Goal: Task Accomplishment & Management: Manage account settings

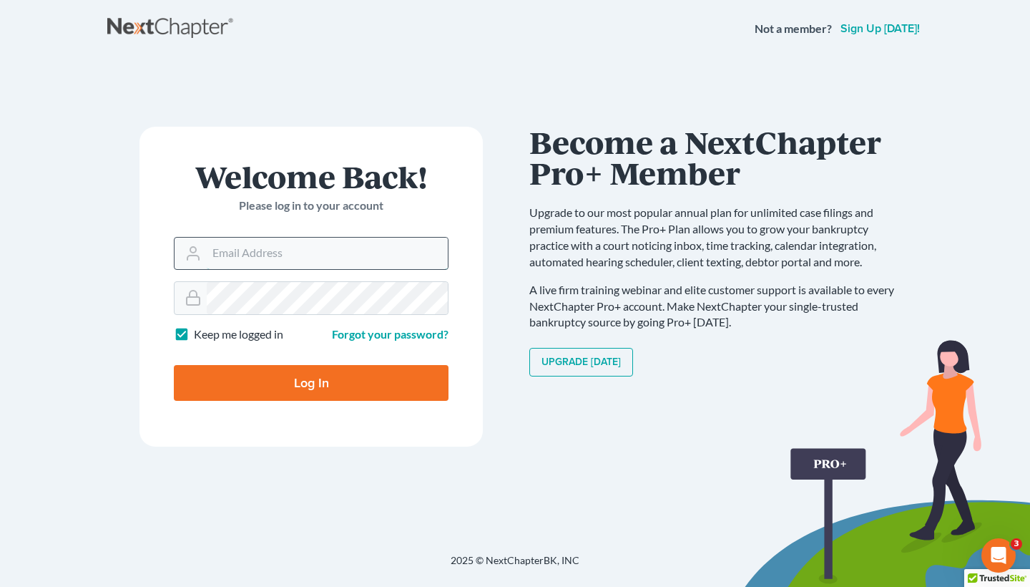
type input "[EMAIL_ADDRESS][DOMAIN_NAME]"
click at [311, 381] on input "Log In" at bounding box center [311, 383] width 275 height 36
type input "Thinking..."
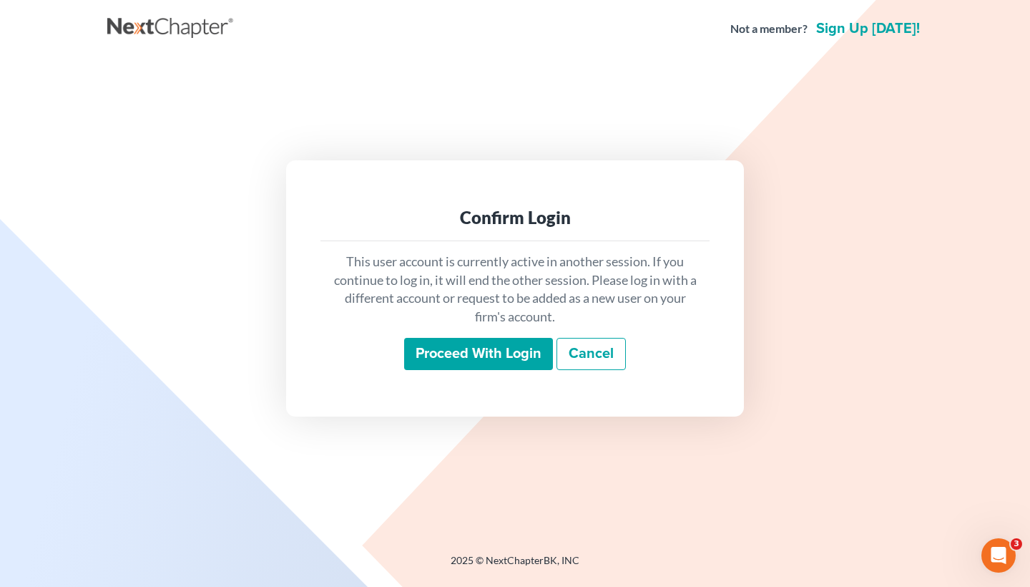
click at [458, 353] on input "Proceed with login" at bounding box center [478, 354] width 149 height 33
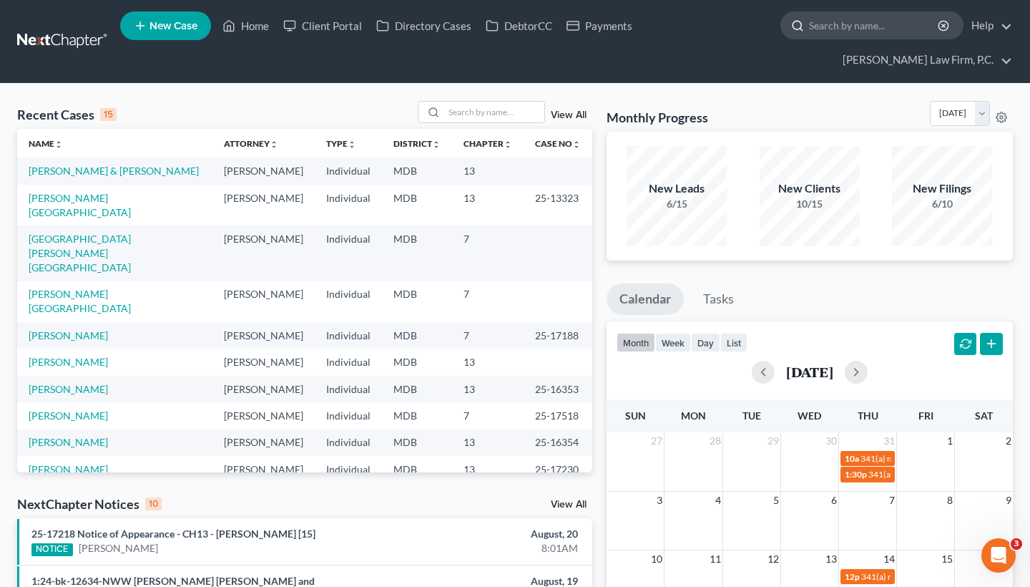
click at [858, 33] on input "search" at bounding box center [874, 25] width 131 height 26
paste input "[PERSON_NAME], [PERSON_NAME]"
type input "[PERSON_NAME], [PERSON_NAME]"
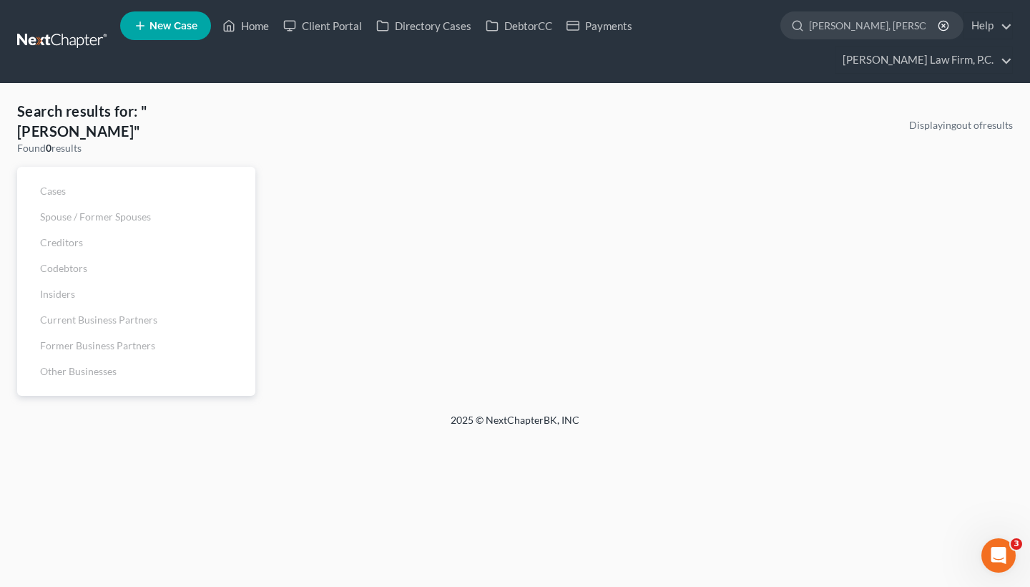
drag, startPoint x: 852, startPoint y: 25, endPoint x: 765, endPoint y: 34, distance: 87.8
click at [765, 34] on ul "New Case Home Client Portal Directory Cases DebtorCC Payments [PERSON_NAME], Ra…" at bounding box center [566, 41] width 893 height 69
click at [864, 25] on input "[PERSON_NAME], [PERSON_NAME]" at bounding box center [874, 25] width 131 height 26
drag, startPoint x: 857, startPoint y: 24, endPoint x: 782, endPoint y: 24, distance: 75.1
click at [782, 24] on div "[PERSON_NAME], [PERSON_NAME]" at bounding box center [872, 25] width 183 height 28
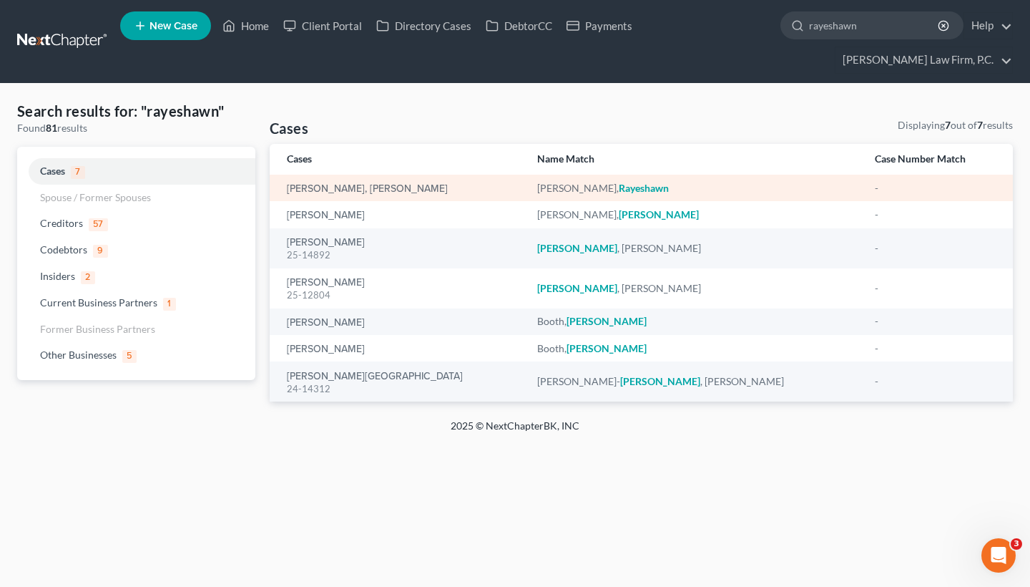
type input "rayeshawn"
click at [419, 184] on div "[PERSON_NAME], [PERSON_NAME]" at bounding box center [401, 188] width 228 height 14
click at [361, 185] on link "[PERSON_NAME], [PERSON_NAME]" at bounding box center [367, 189] width 161 height 10
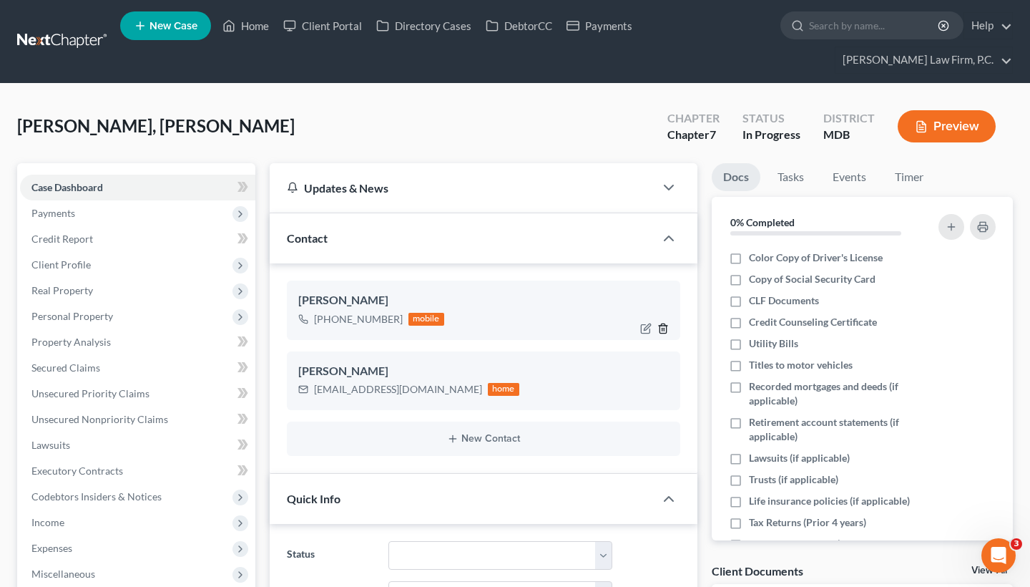
click at [658, 324] on icon "button" at bounding box center [663, 328] width 11 height 11
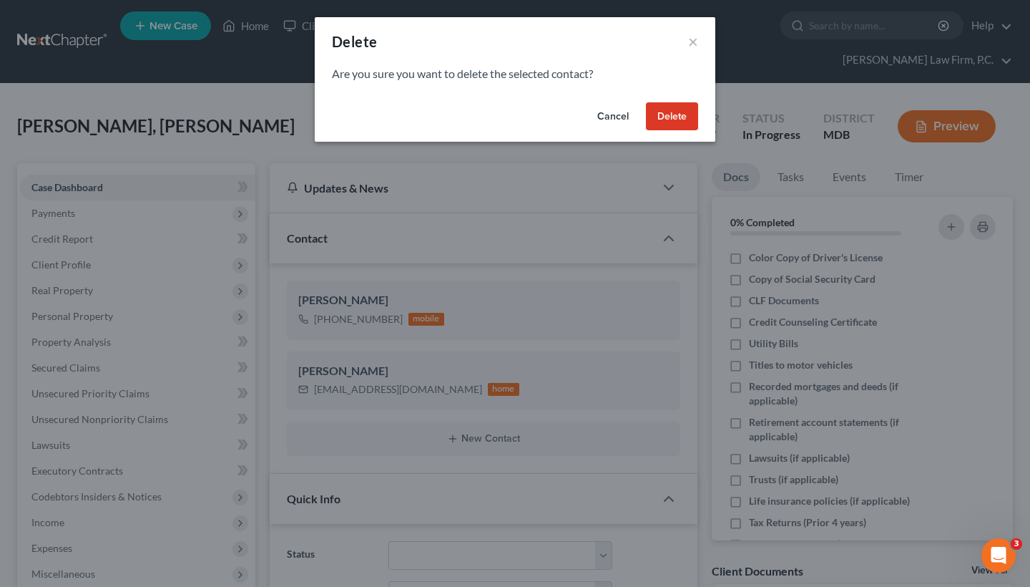
click at [655, 102] on button "Delete" at bounding box center [672, 116] width 52 height 29
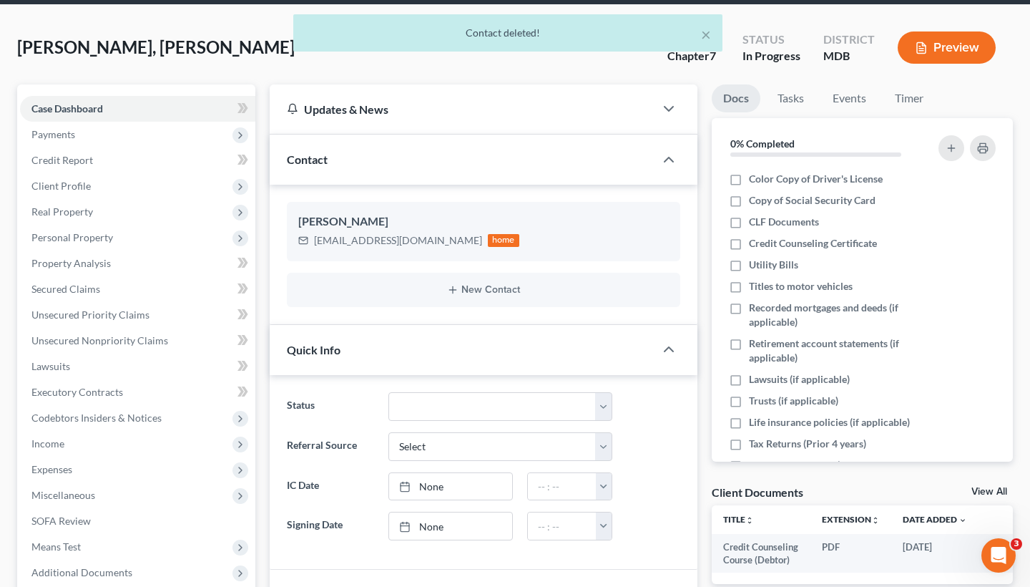
scroll to position [59, 0]
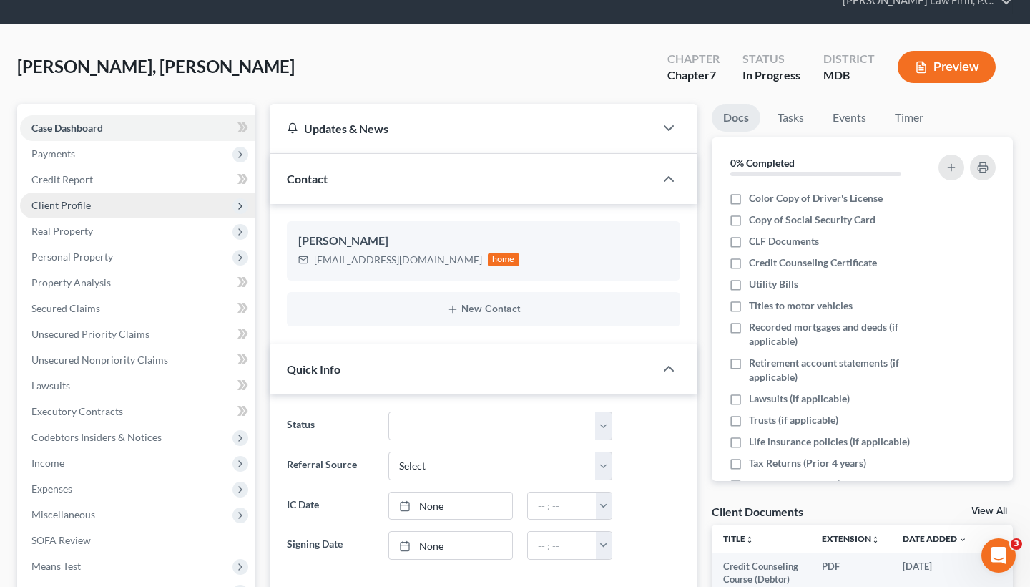
click at [175, 197] on span "Client Profile" at bounding box center [137, 205] width 235 height 26
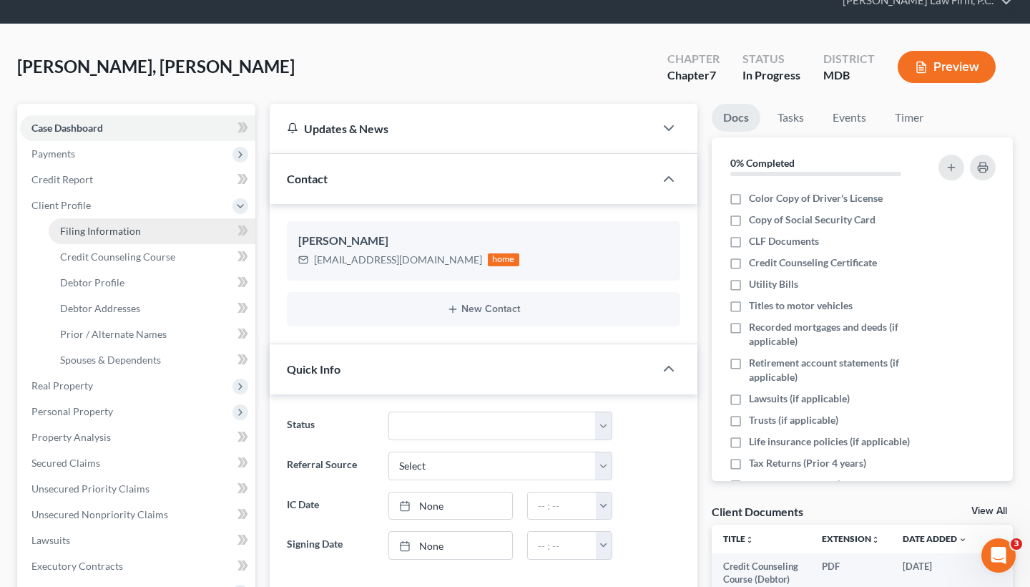
click at [147, 229] on link "Filing Information" at bounding box center [152, 231] width 207 height 26
select select "1"
select select "0"
select select "21"
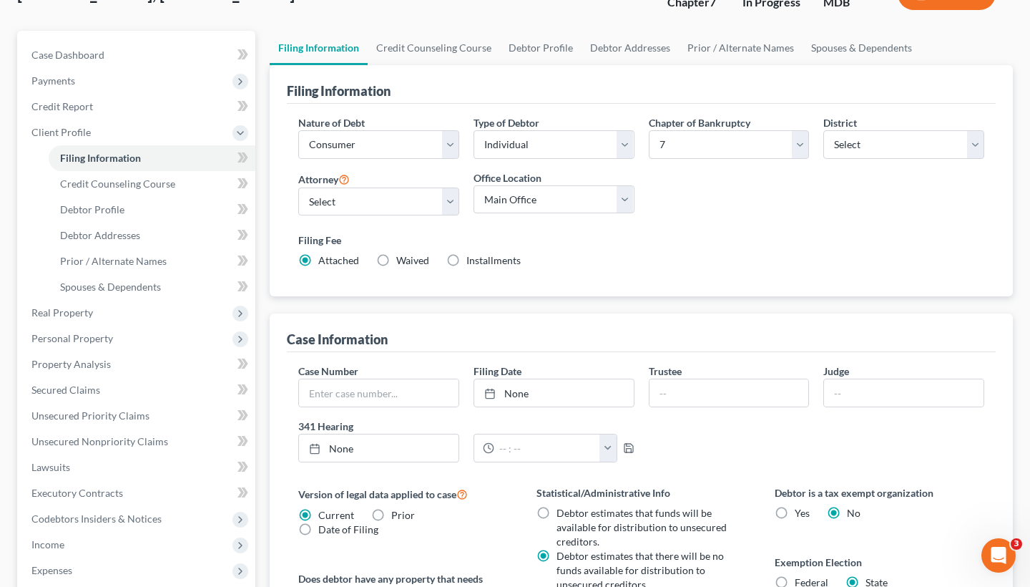
scroll to position [135, 0]
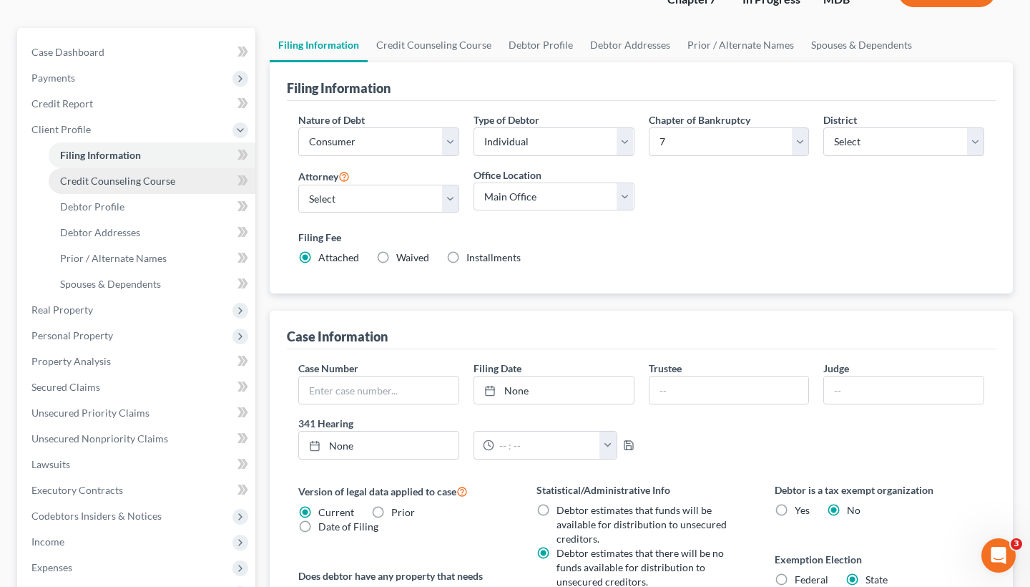
click at [110, 179] on span "Credit Counseling Course" at bounding box center [117, 181] width 115 height 12
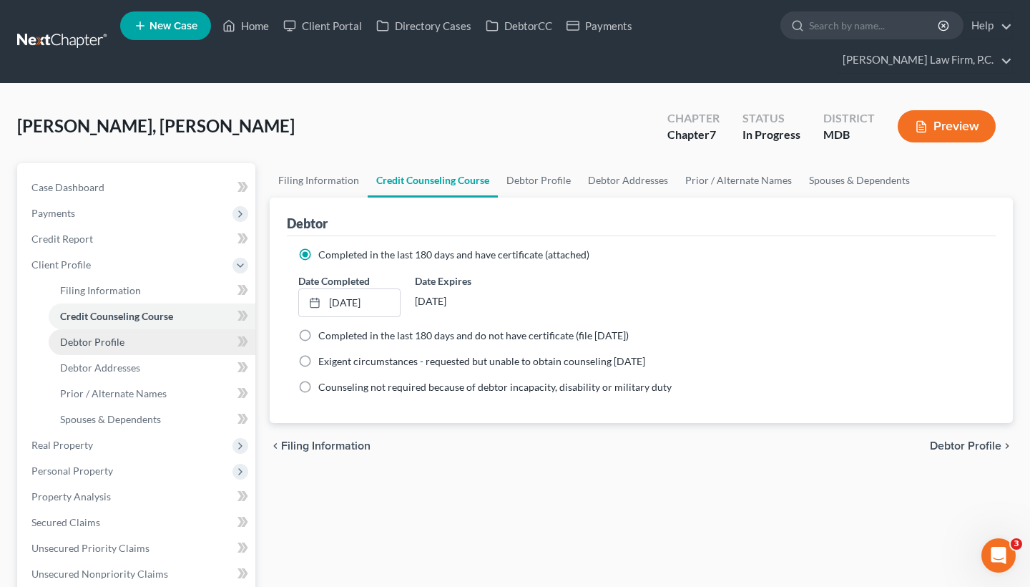
click at [107, 350] on link "Debtor Profile" at bounding box center [152, 342] width 207 height 26
select select "0"
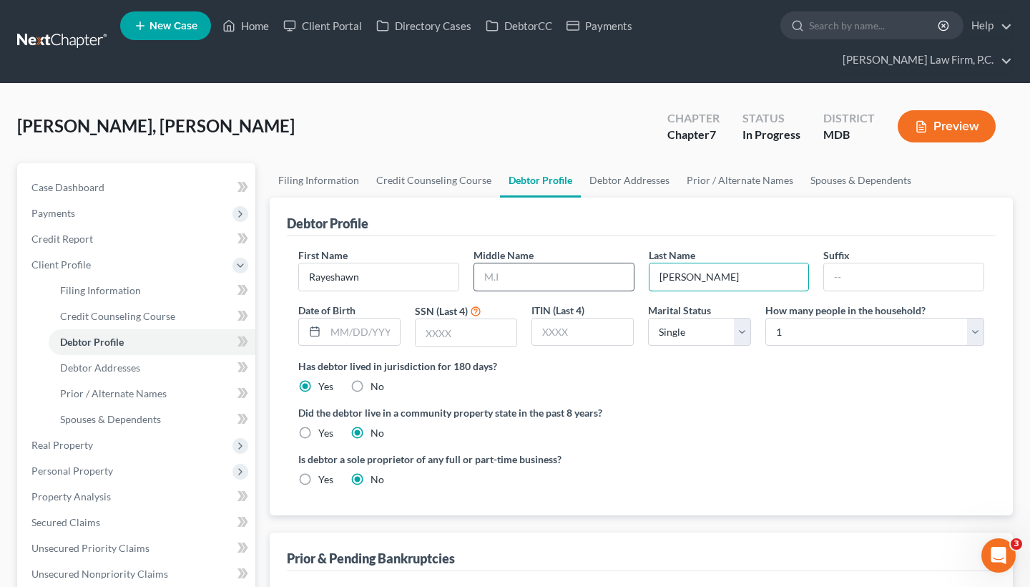
drag, startPoint x: 721, startPoint y: 277, endPoint x: 580, endPoint y: 278, distance: 141.0
paste input "[PERSON_NAME]"
type input "[PERSON_NAME]"
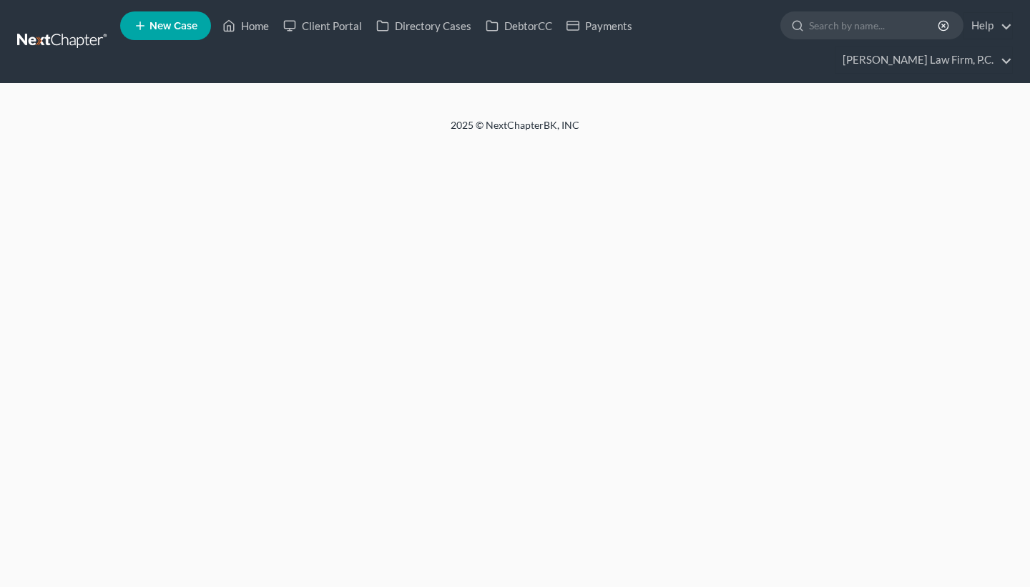
select select "0"
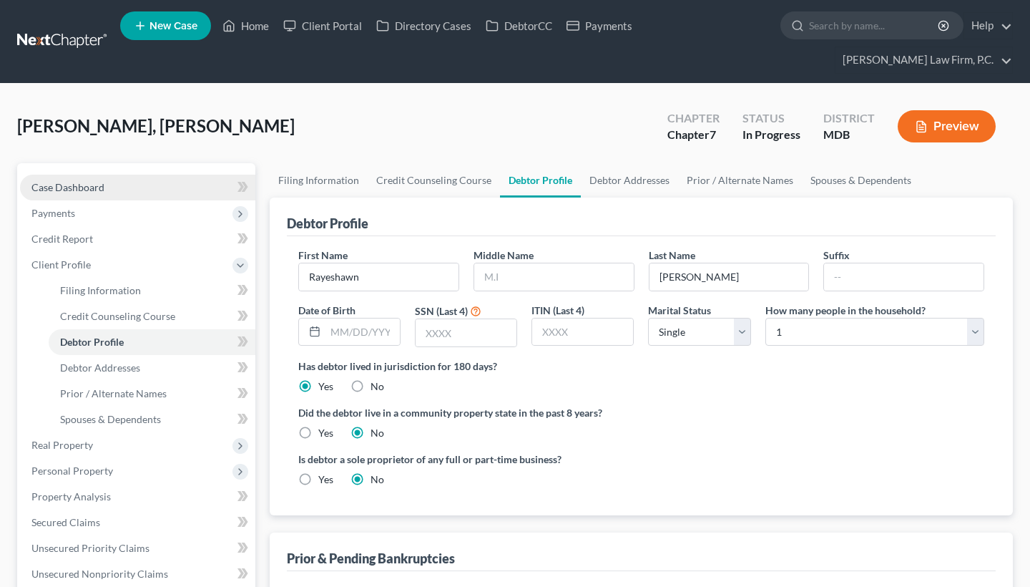
click at [100, 186] on span "Case Dashboard" at bounding box center [67, 187] width 73 height 12
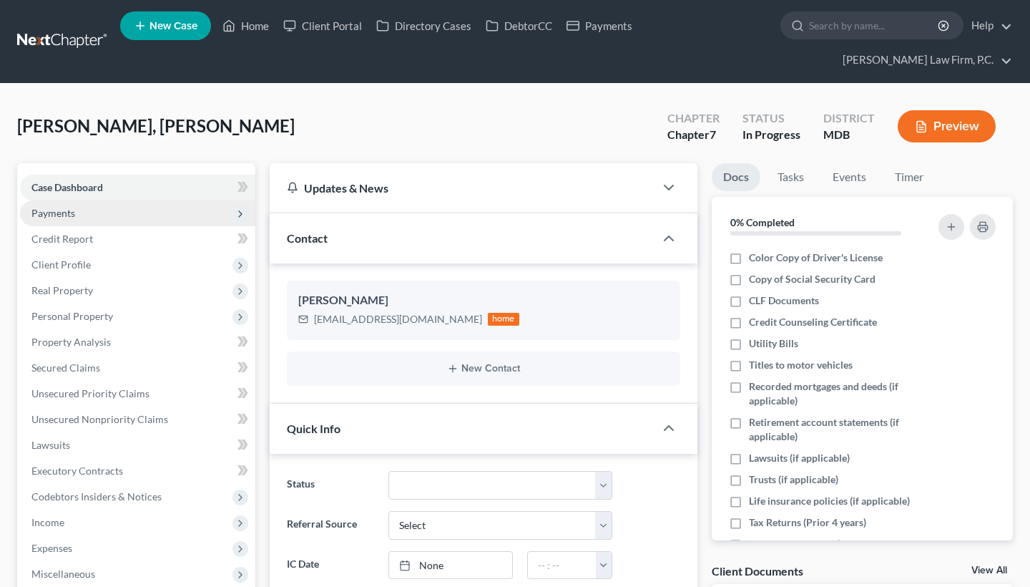
click at [90, 210] on span "Payments" at bounding box center [137, 213] width 235 height 26
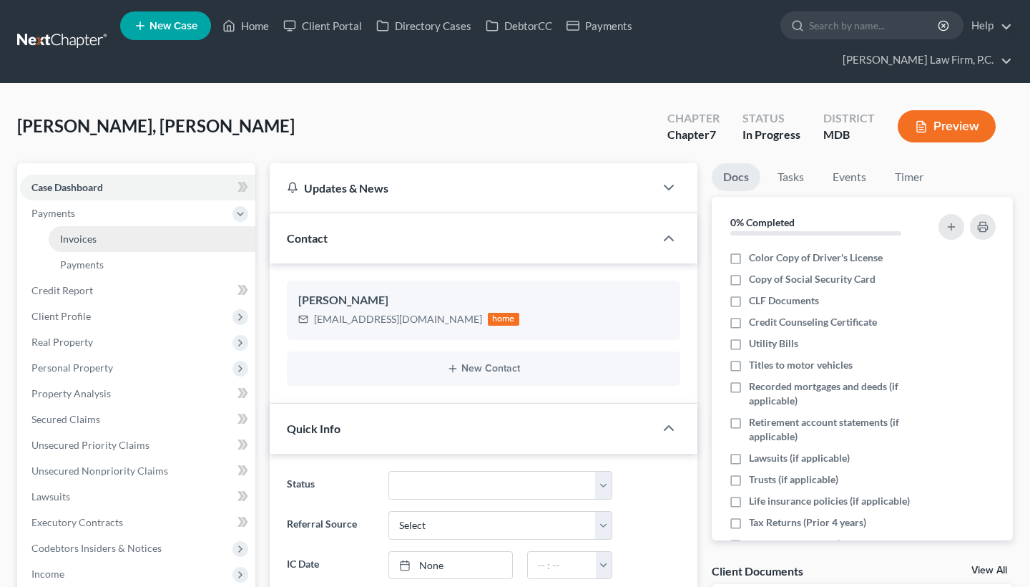
click at [97, 238] on link "Invoices" at bounding box center [152, 239] width 207 height 26
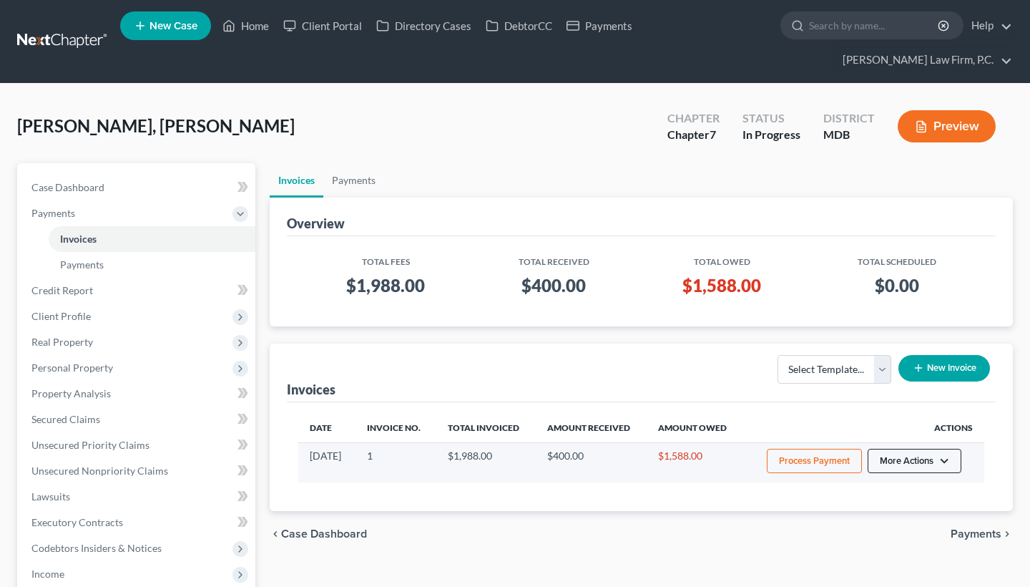
click at [907, 463] on button "More Actions" at bounding box center [915, 461] width 94 height 24
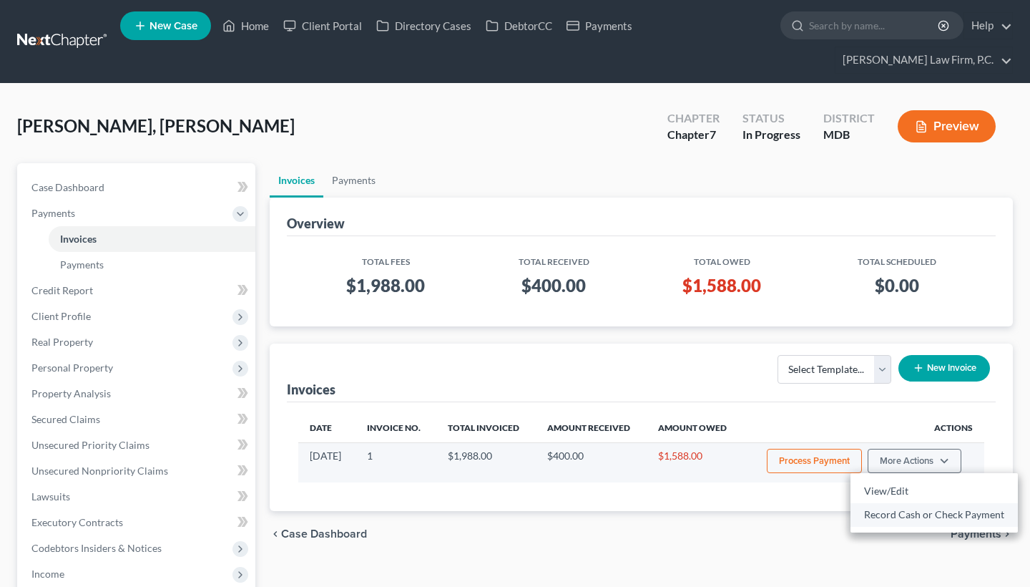
click at [903, 514] on link "Record Cash or Check Payment" at bounding box center [934, 514] width 167 height 24
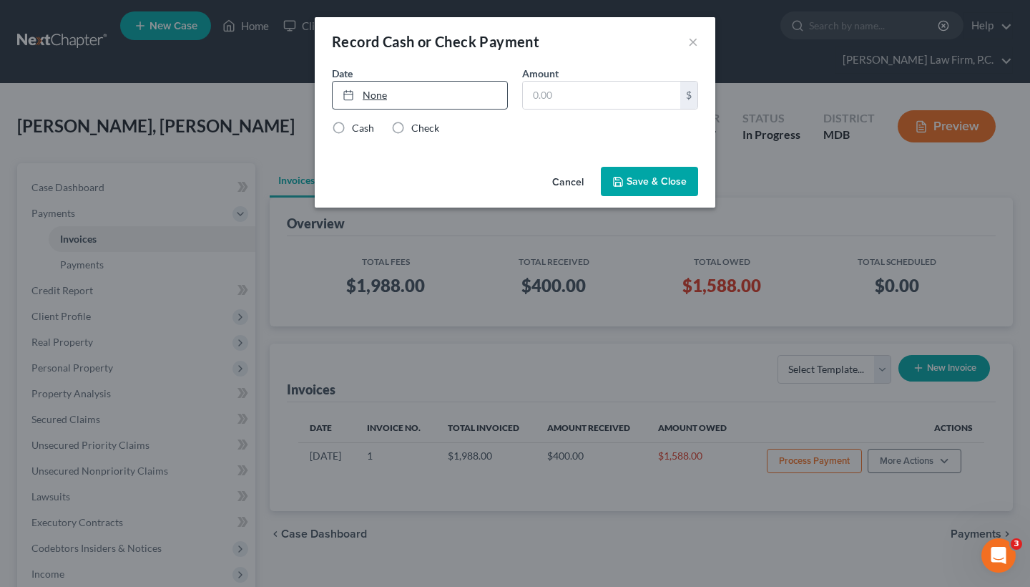
click at [473, 97] on link "None" at bounding box center [420, 95] width 175 height 27
click at [575, 85] on input "text" at bounding box center [601, 95] width 157 height 27
paste input "384.50"
type input "384.50"
click at [411, 127] on label "Check" at bounding box center [425, 128] width 28 height 14
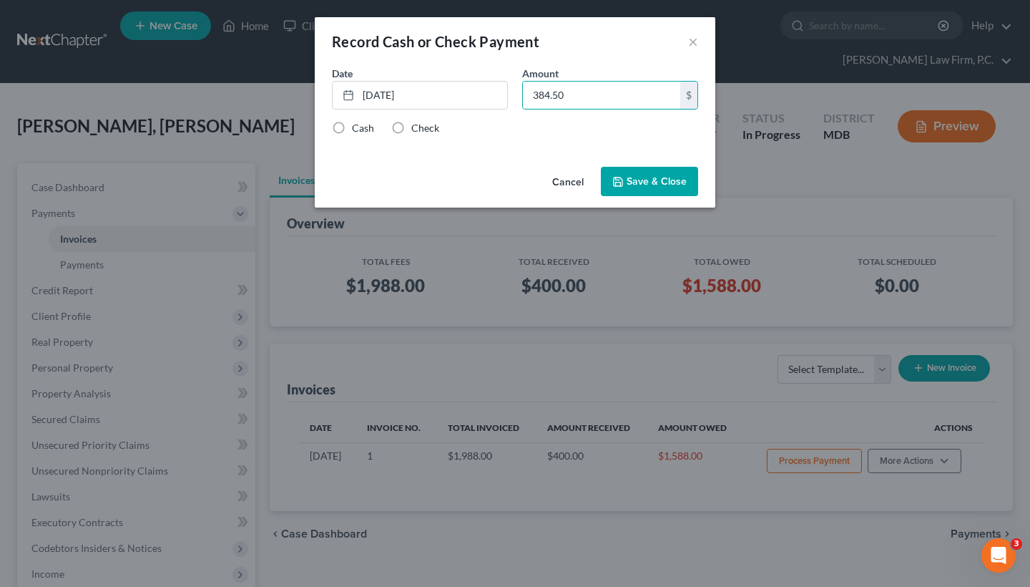
click at [417, 127] on input "Check" at bounding box center [421, 125] width 9 height 9
radio input "true"
click at [632, 180] on button "Save & Close" at bounding box center [649, 182] width 97 height 30
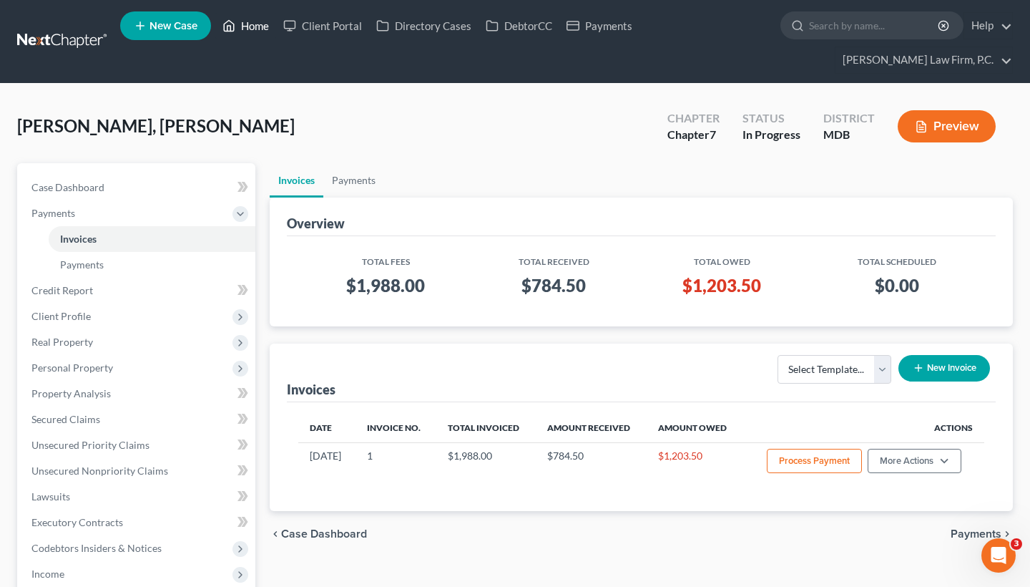
click at [255, 30] on link "Home" at bounding box center [245, 26] width 61 height 26
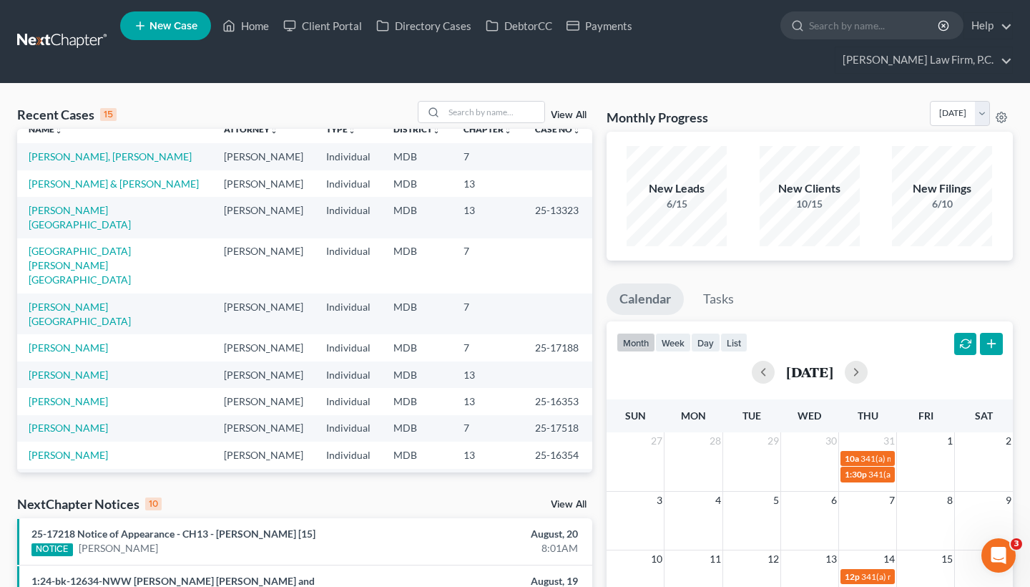
scroll to position [8, 0]
